Goal: Information Seeking & Learning: Learn about a topic

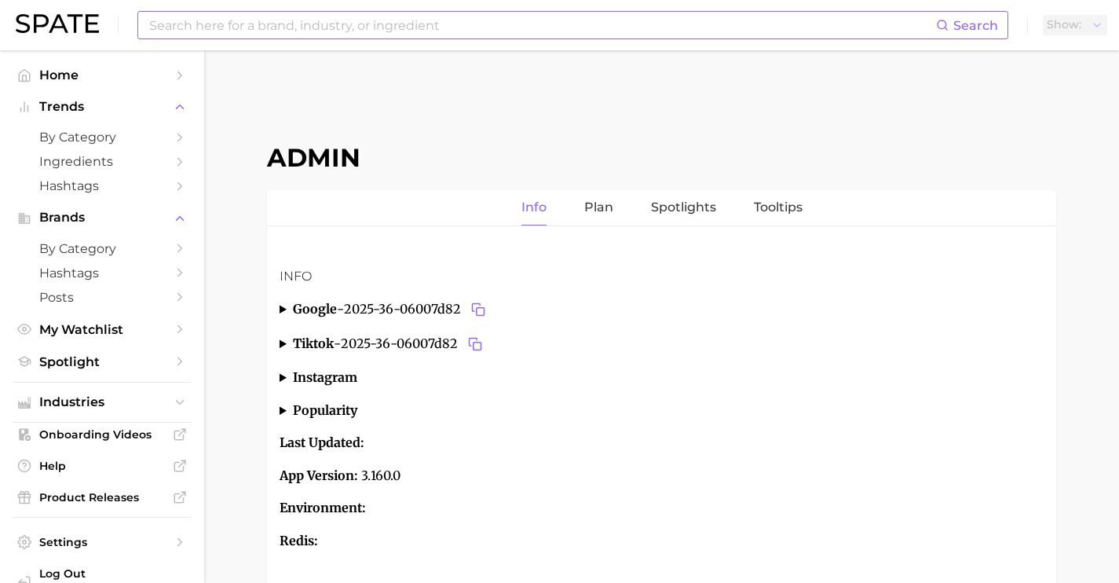
click at [390, 38] on div "Search" at bounding box center [572, 25] width 871 height 28
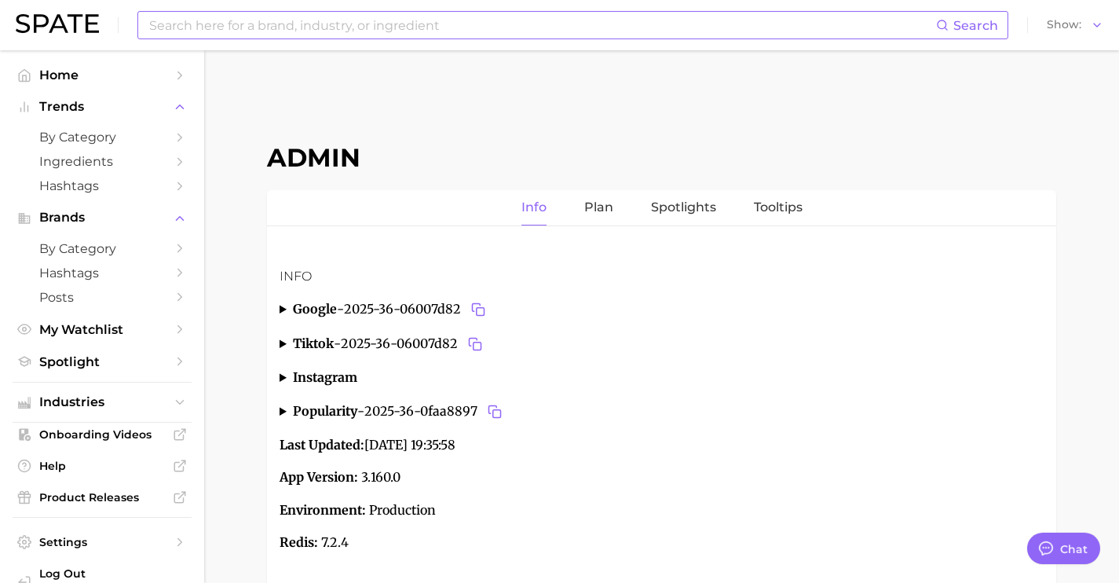
scroll to position [3727, 0]
type textarea "x"
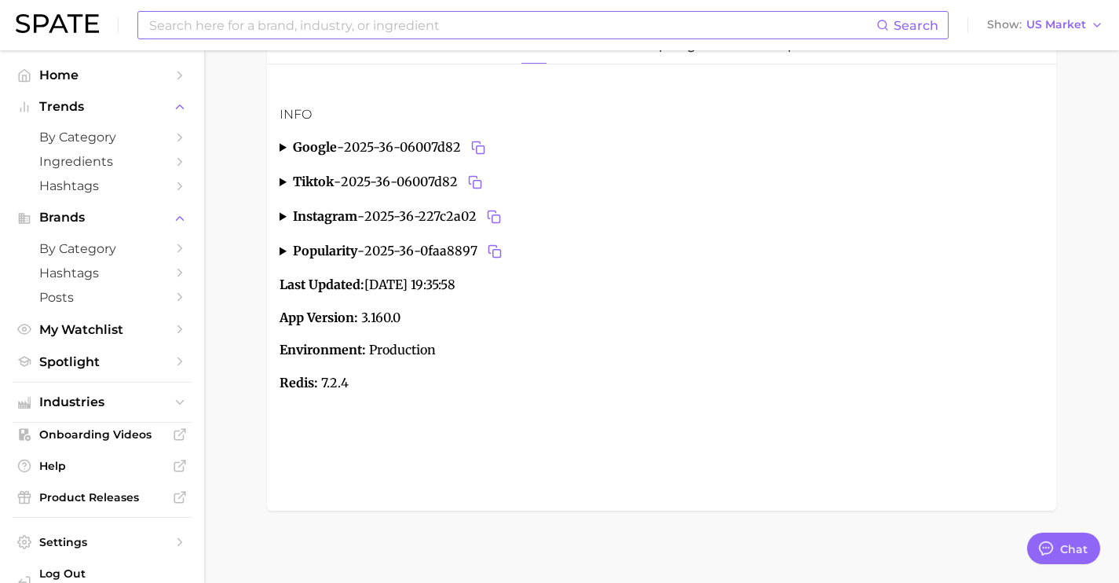
scroll to position [168, 0]
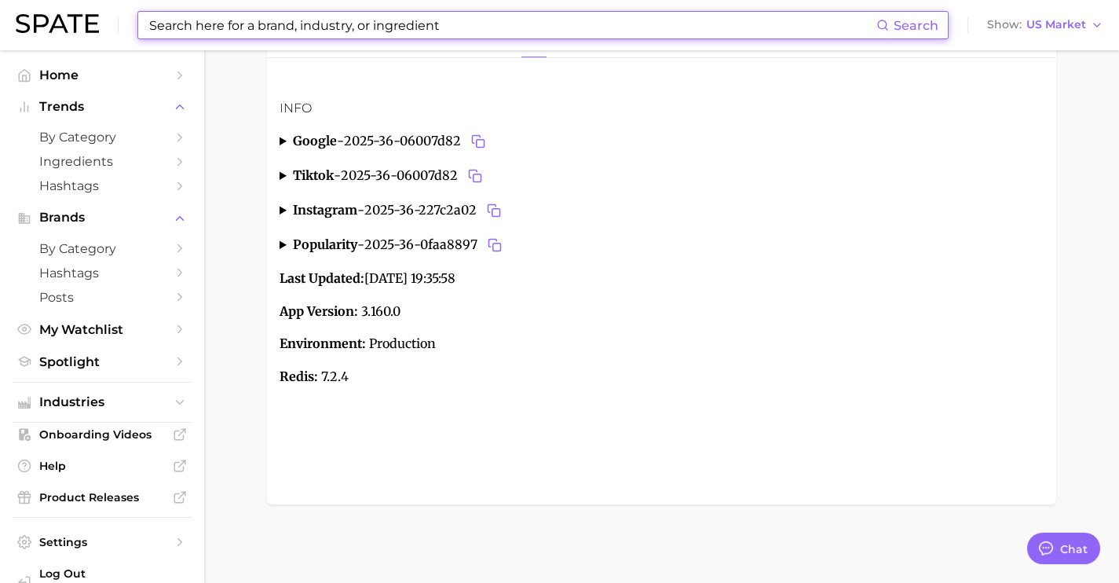
click at [390, 37] on input at bounding box center [512, 25] width 729 height 27
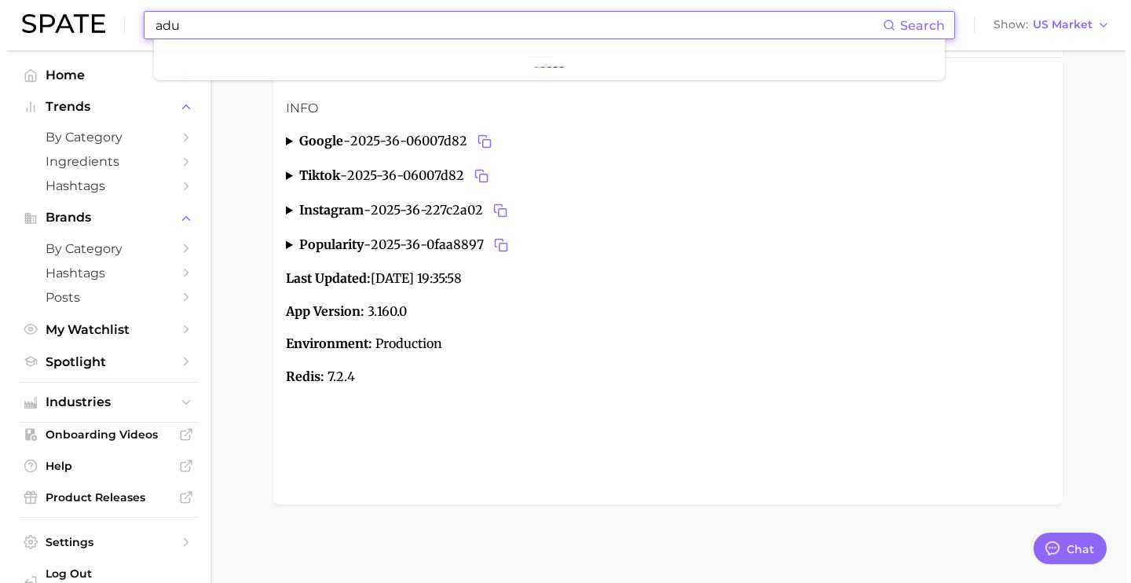
scroll to position [5903, 0]
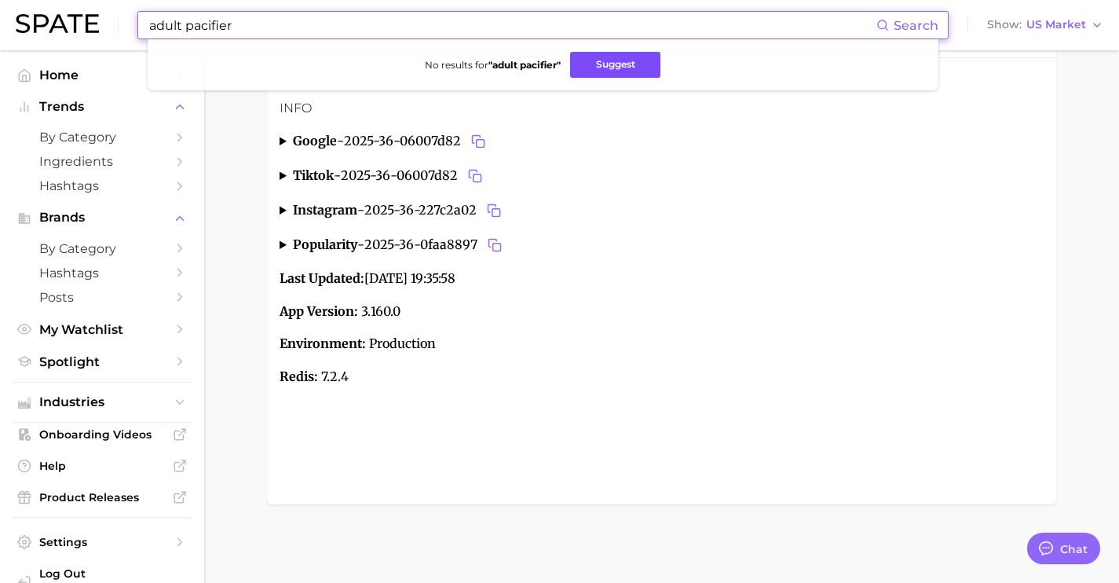
type input "adult pacifier"
click at [609, 71] on button "Suggest" at bounding box center [615, 65] width 90 height 26
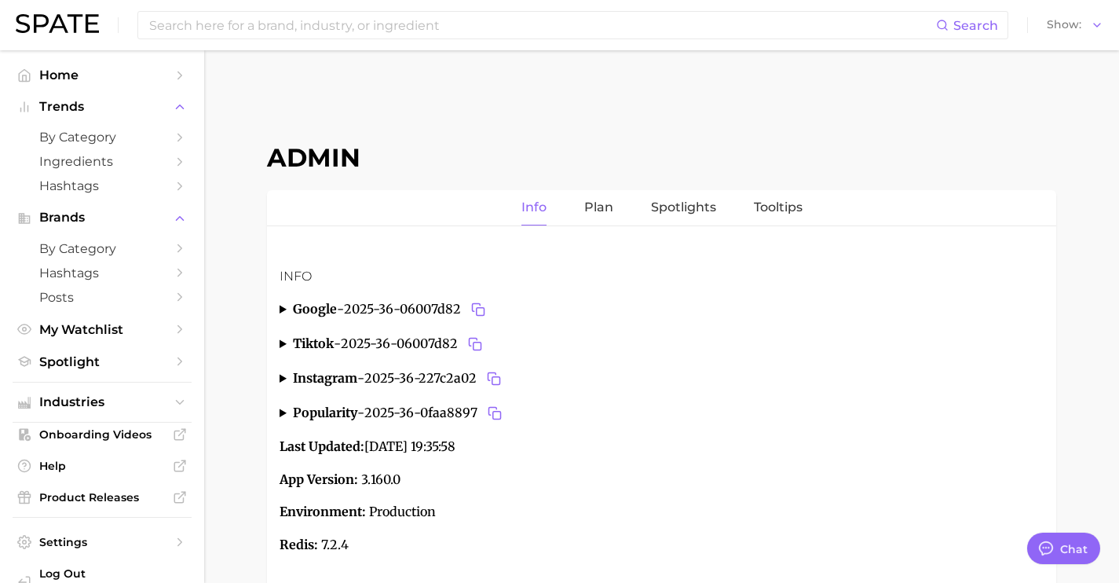
type textarea "x"
click at [1074, 26] on span "US Market" at bounding box center [1056, 24] width 60 height 9
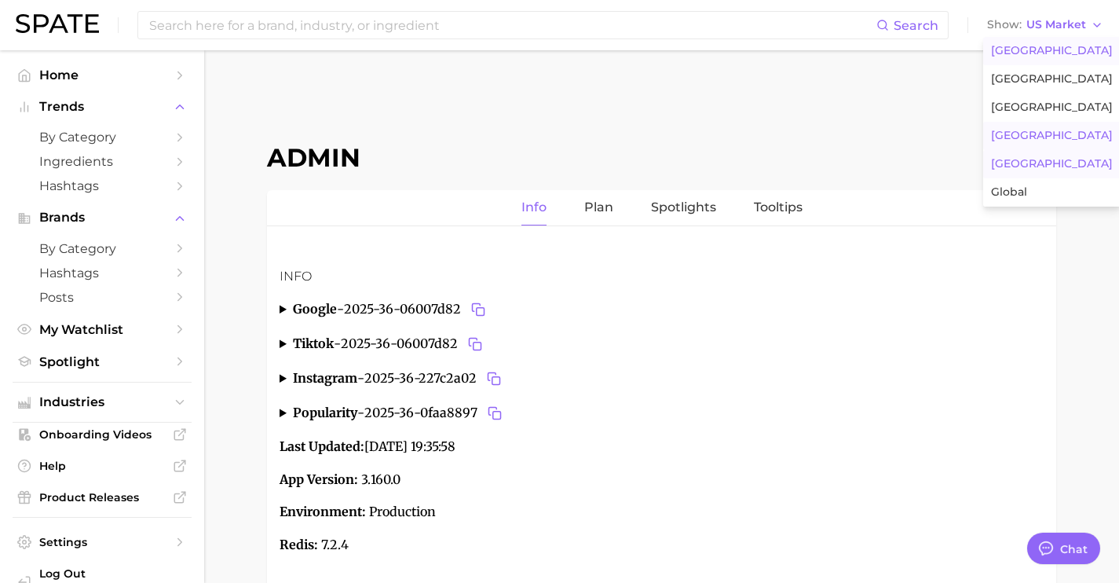
scroll to position [5903, 0]
click at [1060, 105] on button "[GEOGRAPHIC_DATA]" at bounding box center [1051, 107] width 137 height 28
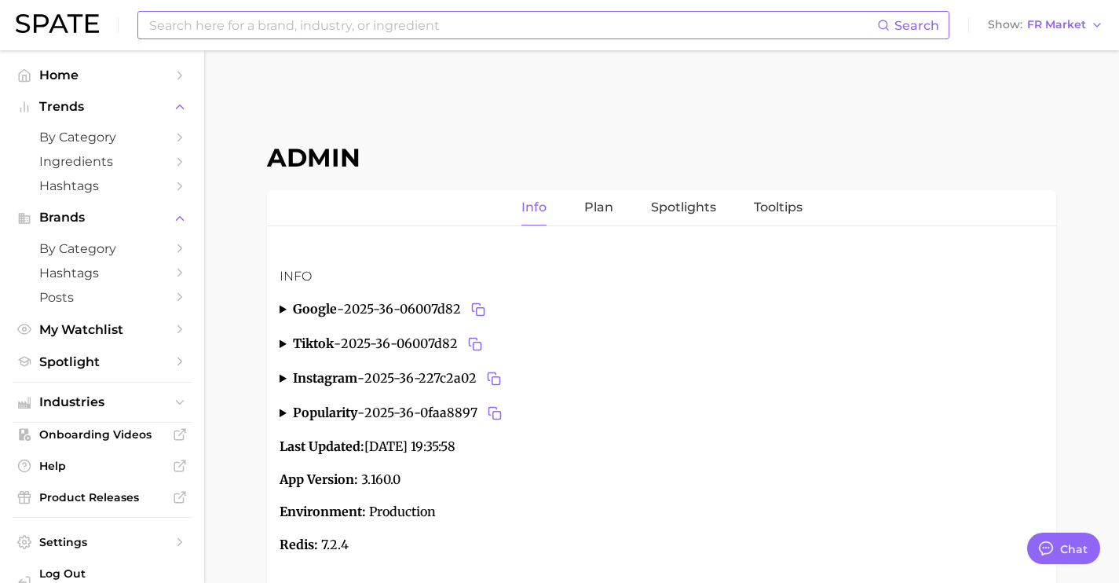
click at [387, 35] on input at bounding box center [513, 25] width 730 height 27
type input "skincare"
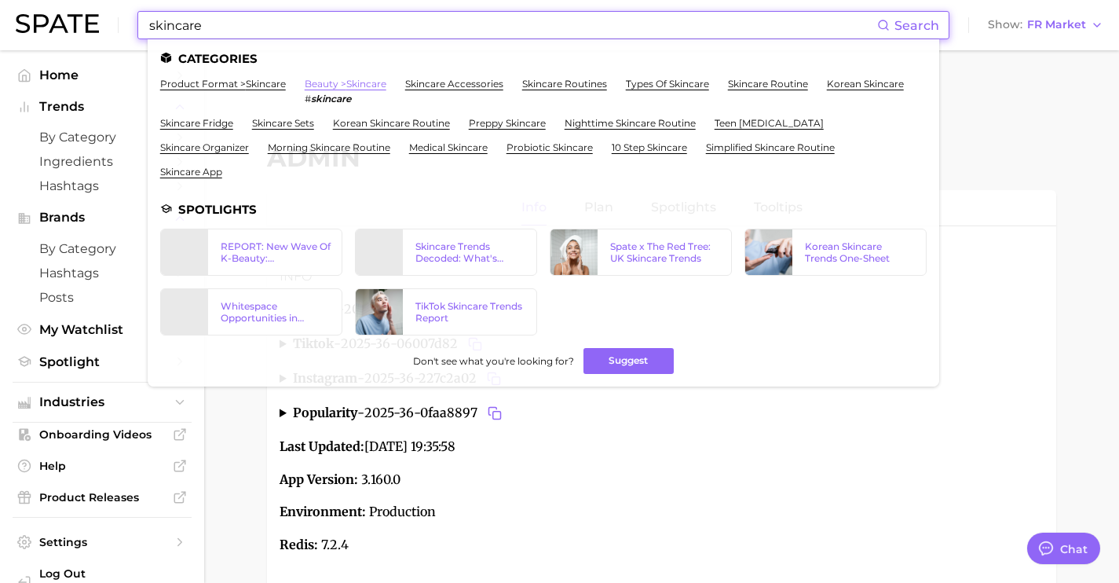
click at [328, 82] on link "beauty > skincare" at bounding box center [346, 84] width 82 height 12
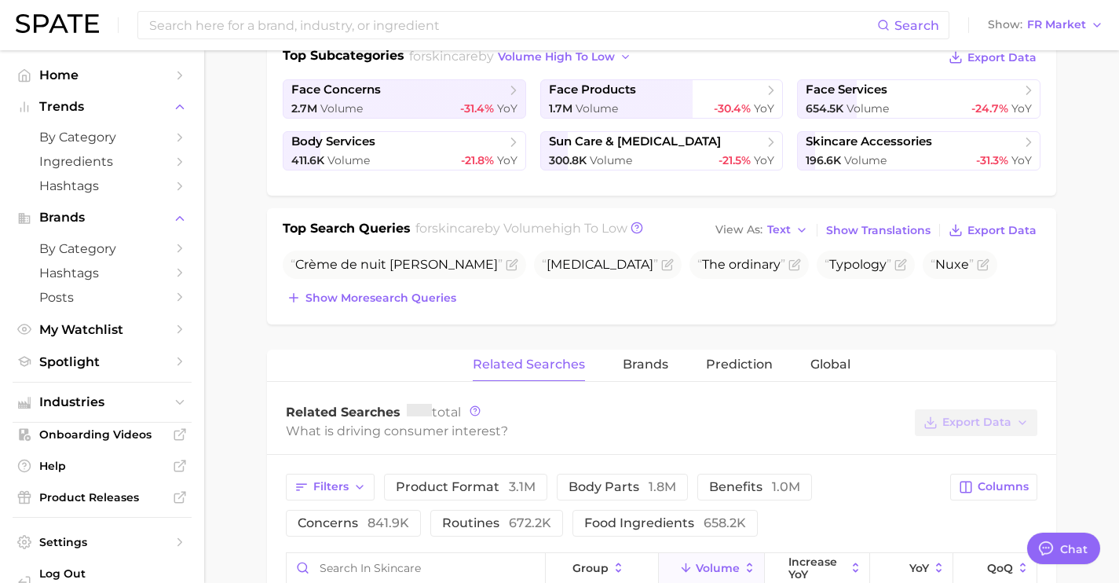
scroll to position [693, 0]
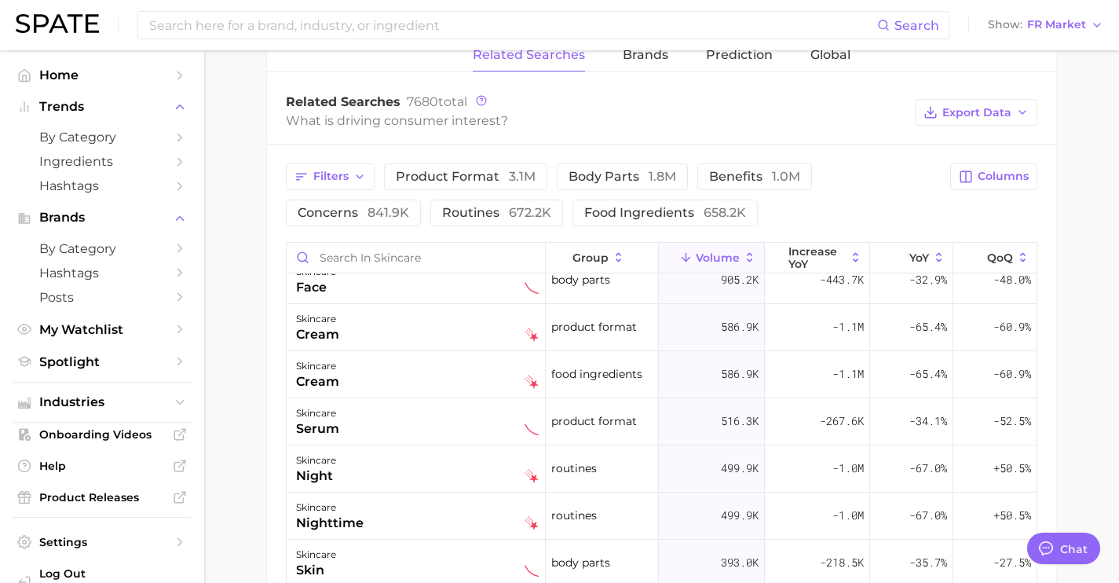
type textarea "x"
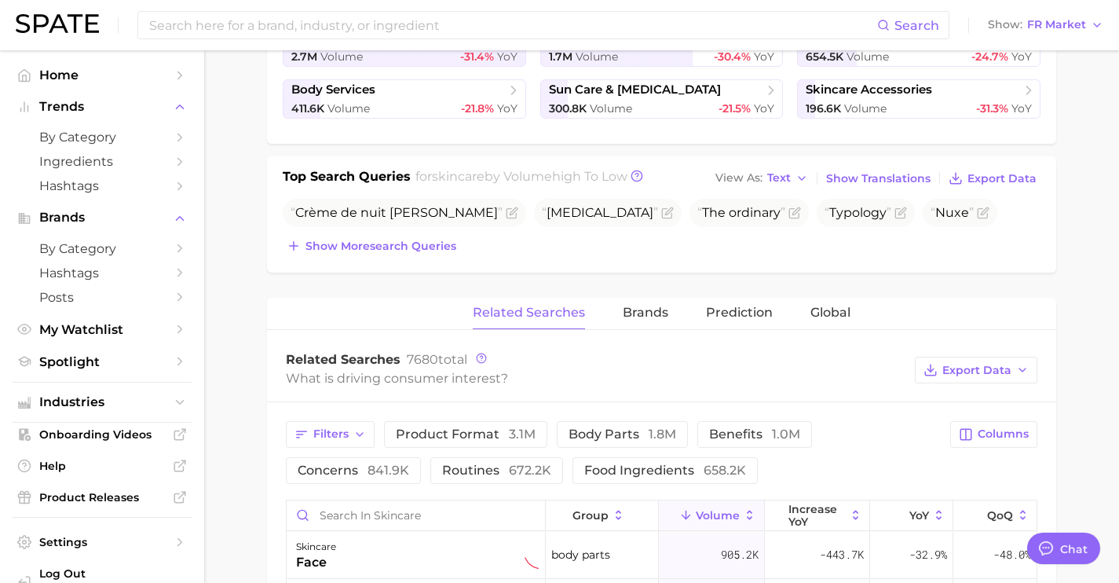
scroll to position [418, 0]
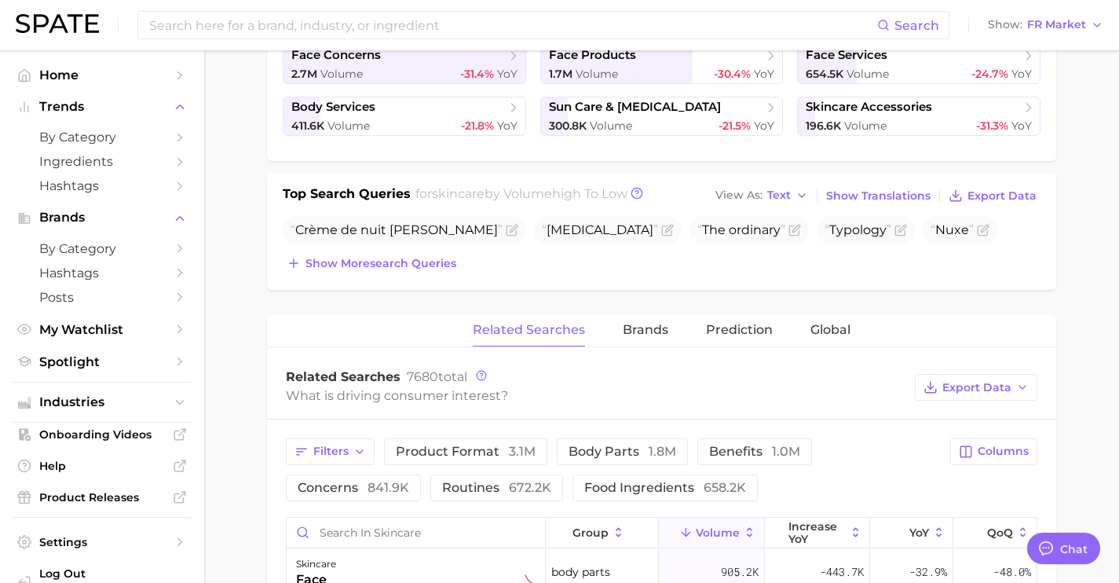
click at [420, 257] on span "Show more search queries" at bounding box center [380, 263] width 151 height 13
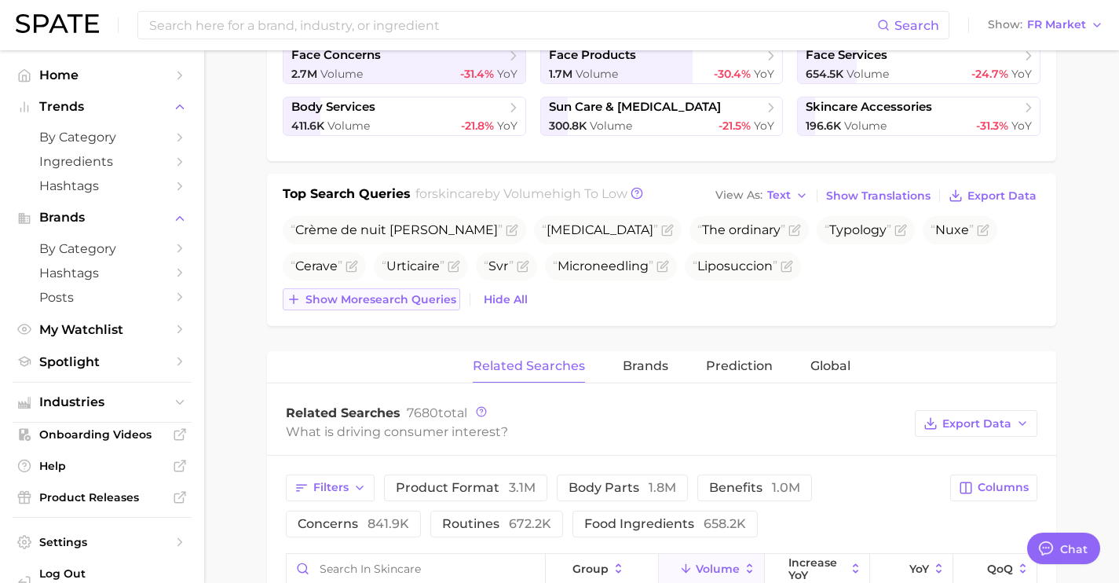
click at [426, 297] on span "Show more search queries" at bounding box center [380, 299] width 151 height 13
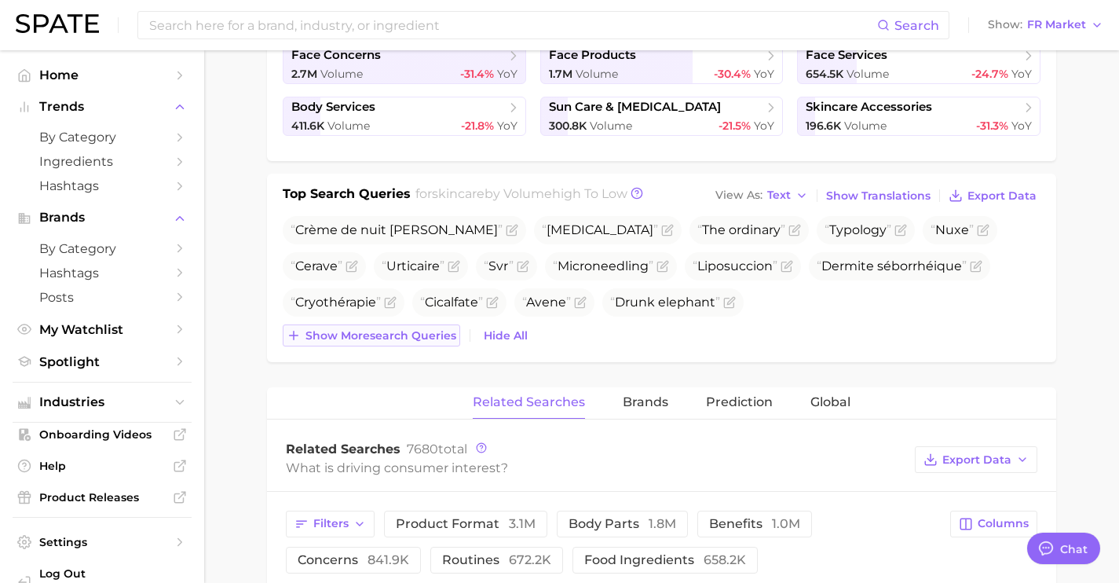
click at [430, 339] on span "Show more search queries" at bounding box center [380, 335] width 151 height 13
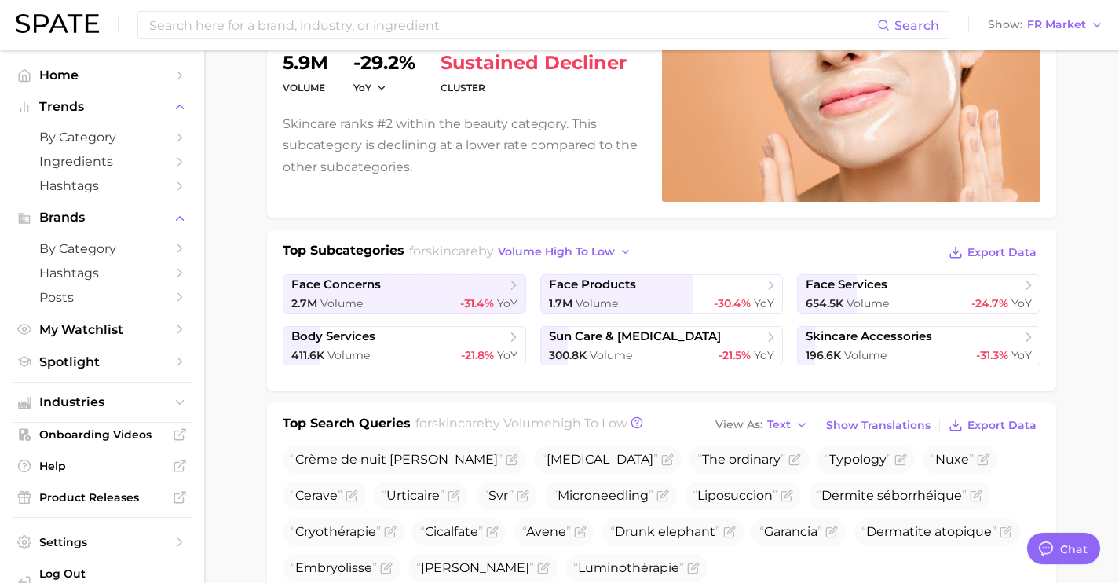
scroll to position [0, 0]
